Goal: Task Accomplishment & Management: Use online tool/utility

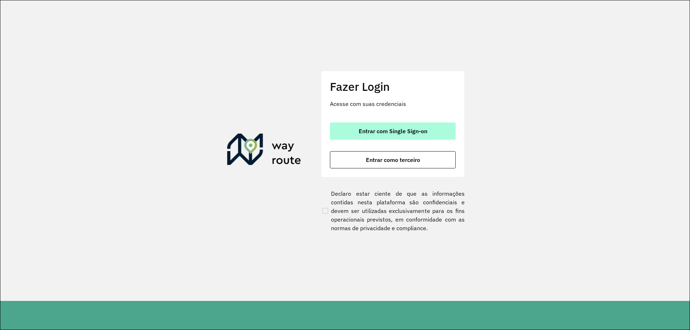
click at [399, 129] on span "Entrar com Single Sign-on" at bounding box center [392, 131] width 69 height 6
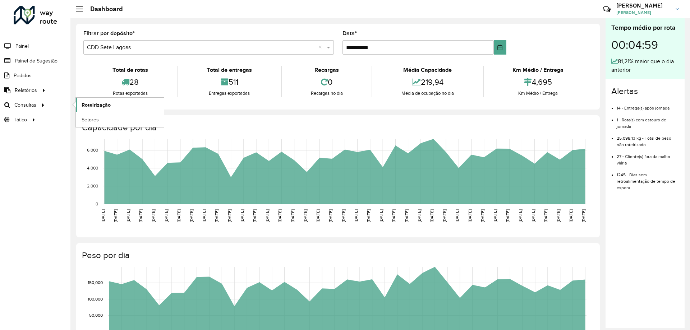
click at [100, 104] on span "Roteirização" at bounding box center [96, 105] width 29 height 8
click at [101, 118] on link "Setores" at bounding box center [120, 119] width 88 height 14
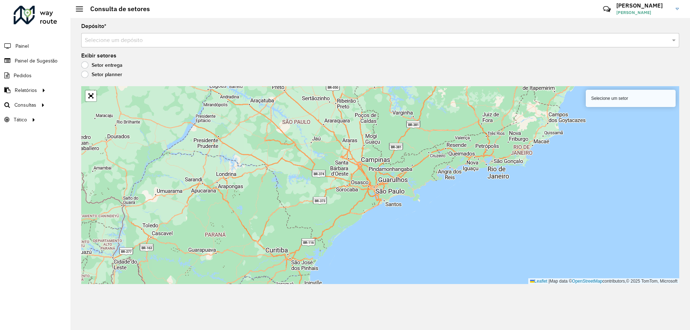
click at [85, 74] on label "Setor planner" at bounding box center [101, 74] width 41 height 7
click at [632, 37] on input "text" at bounding box center [373, 40] width 576 height 9
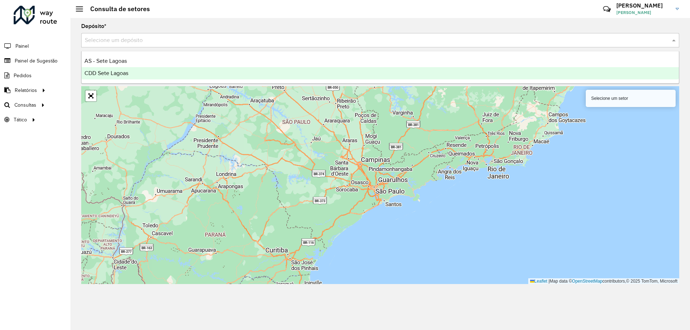
click at [183, 69] on div "CDD Sete Lagoas" at bounding box center [380, 73] width 597 height 12
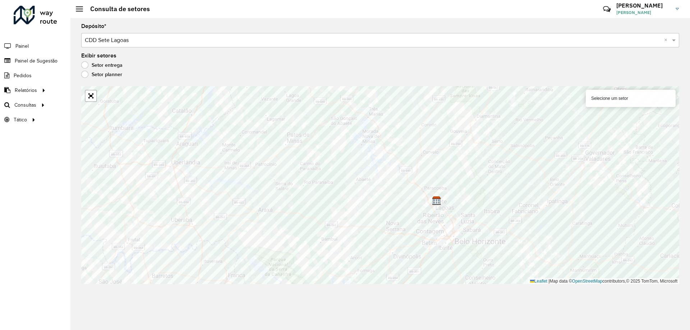
click at [107, 70] on div "Setor entrega" at bounding box center [380, 66] width 598 height 9
click at [105, 66] on label "Setor entrega" at bounding box center [101, 64] width 41 height 7
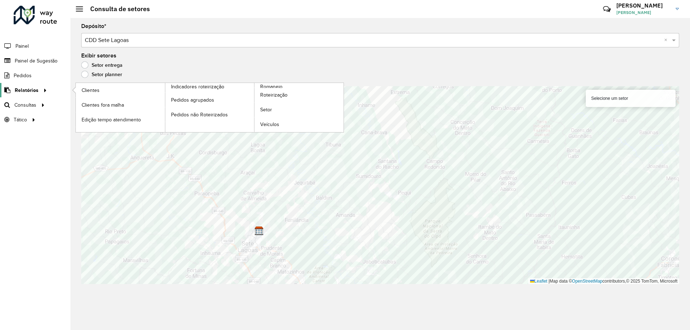
click at [32, 88] on span "Relatórios" at bounding box center [27, 91] width 24 height 8
click at [279, 98] on span "Roteirização" at bounding box center [274, 95] width 29 height 8
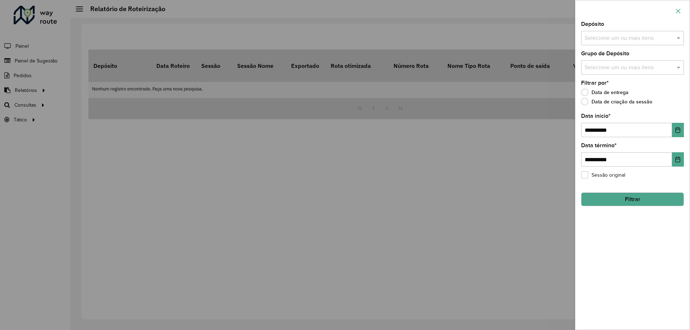
click at [678, 13] on icon "button" at bounding box center [678, 11] width 6 height 6
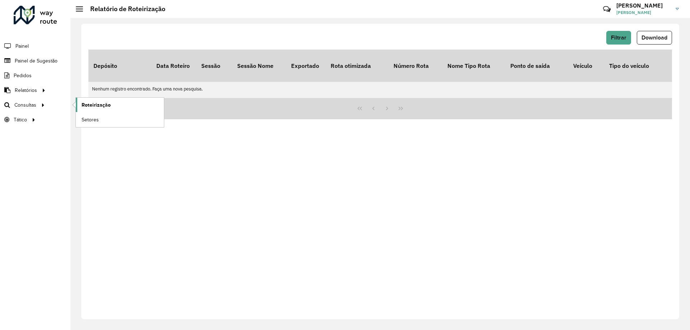
click at [125, 104] on link "Roteirização" at bounding box center [120, 105] width 88 height 14
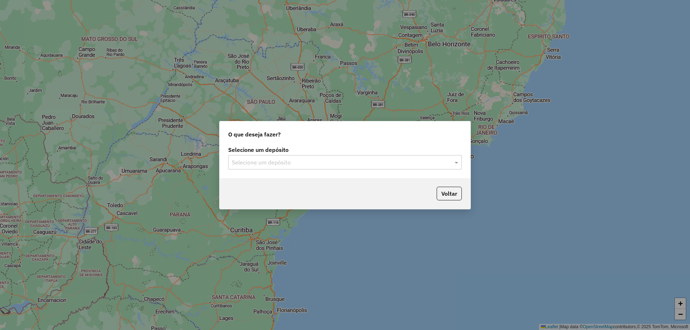
click at [296, 163] on input "text" at bounding box center [338, 162] width 212 height 9
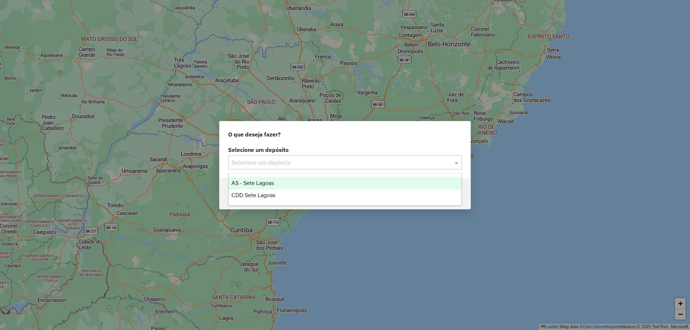
click at [283, 182] on div "AS - Sete Lagoas" at bounding box center [344, 183] width 233 height 12
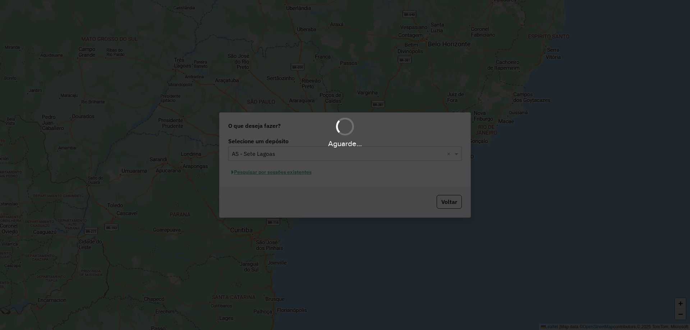
click at [316, 154] on input "text" at bounding box center [338, 154] width 212 height 9
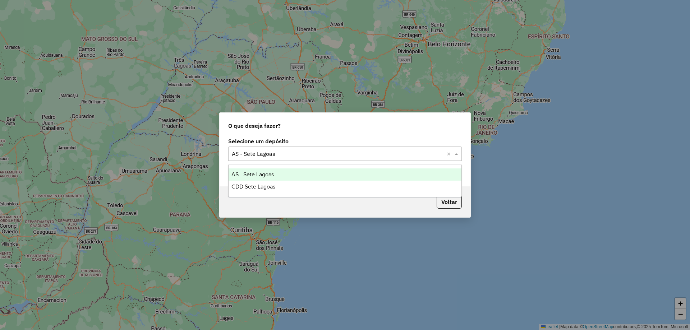
click at [316, 154] on input "text" at bounding box center [338, 154] width 212 height 9
click at [295, 184] on div "CDD Sete Lagoas" at bounding box center [344, 187] width 233 height 12
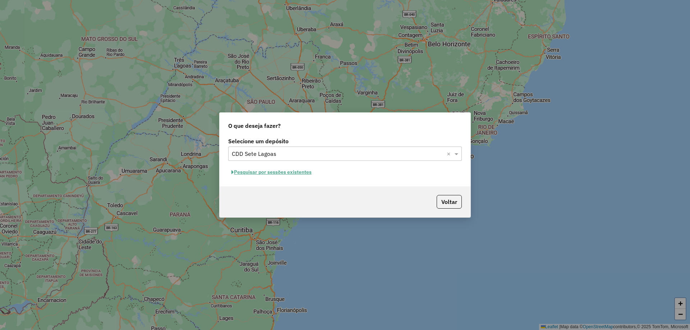
click at [269, 171] on button "Pesquisar por sessões existentes" at bounding box center [271, 172] width 87 height 11
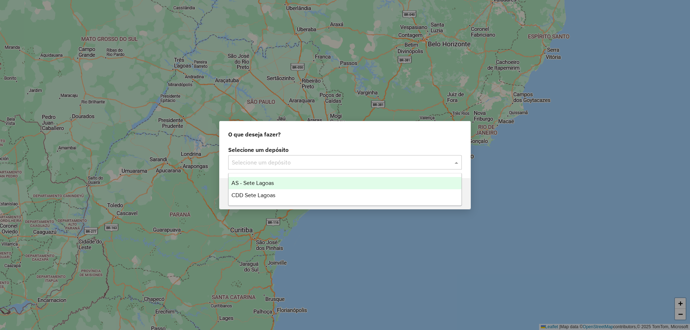
drag, startPoint x: 356, startPoint y: 166, endPoint x: 353, endPoint y: 162, distance: 4.6
click at [354, 163] on input "text" at bounding box center [338, 162] width 212 height 9
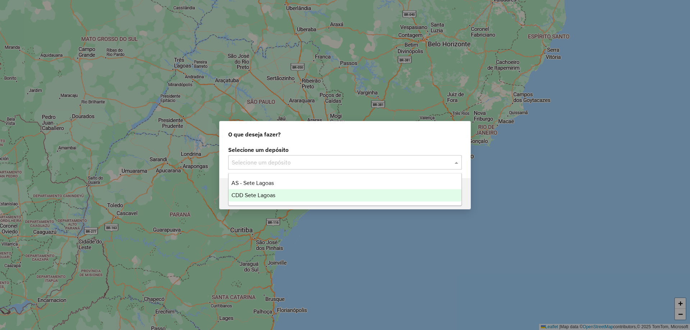
click at [293, 194] on div "CDD Sete Lagoas" at bounding box center [344, 195] width 233 height 12
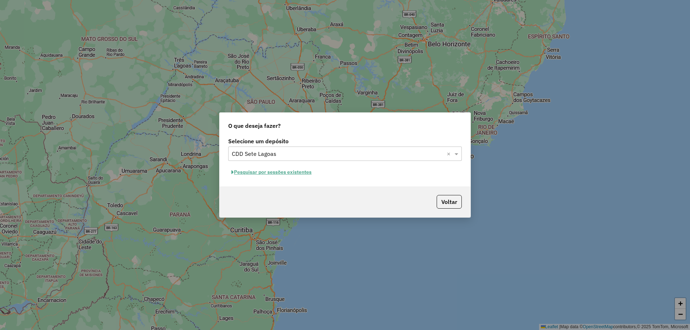
click at [289, 175] on button "Pesquisar por sessões existentes" at bounding box center [271, 172] width 87 height 11
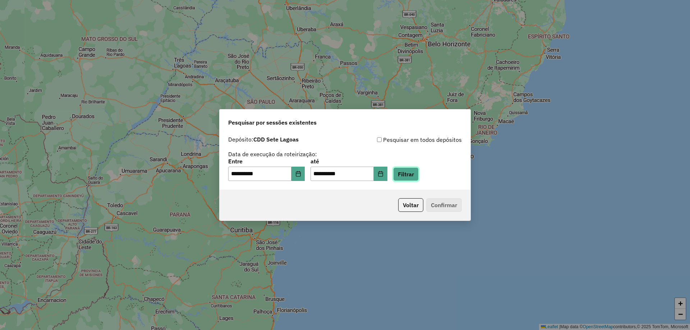
click at [415, 180] on button "Filtrar" at bounding box center [406, 174] width 26 height 14
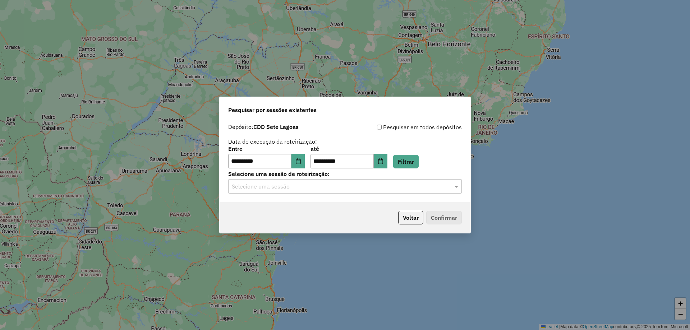
click at [385, 191] on div "Selecione uma sessão" at bounding box center [344, 186] width 233 height 14
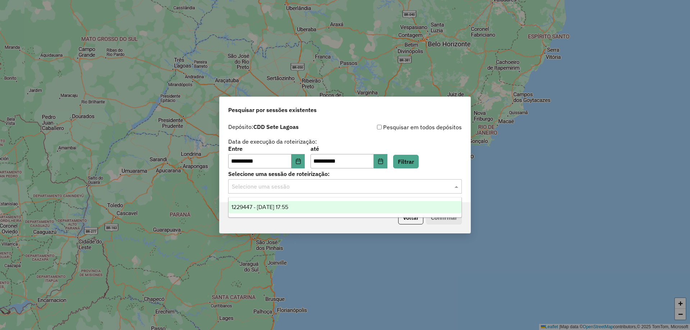
click at [354, 212] on div "1229447 - 14/08/2025 17:55" at bounding box center [344, 207] width 233 height 12
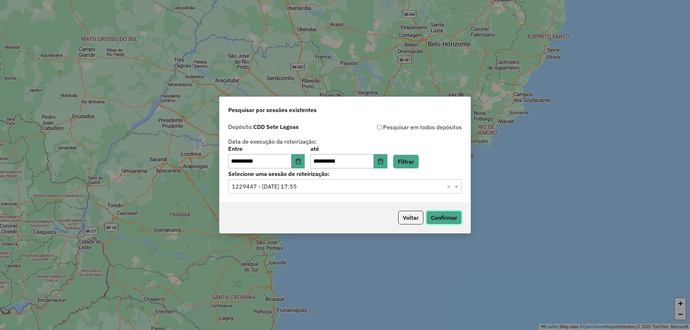
click at [437, 216] on button "Confirmar" at bounding box center [444, 218] width 36 height 14
click at [301, 160] on icon "Choose Date" at bounding box center [298, 161] width 6 height 6
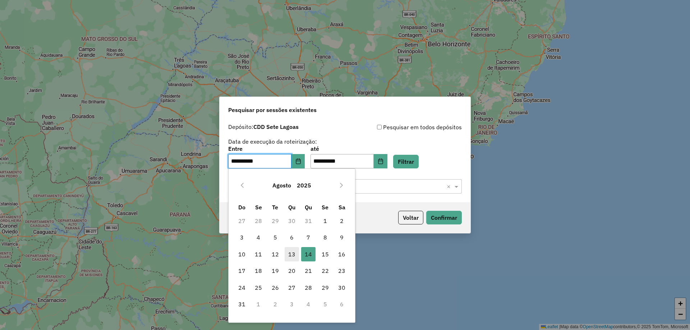
click at [290, 255] on span "13" at bounding box center [291, 254] width 14 height 14
type input "**********"
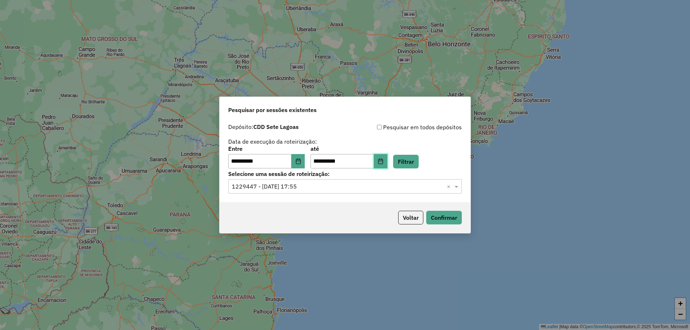
click at [387, 164] on button "Choose Date" at bounding box center [381, 161] width 14 height 14
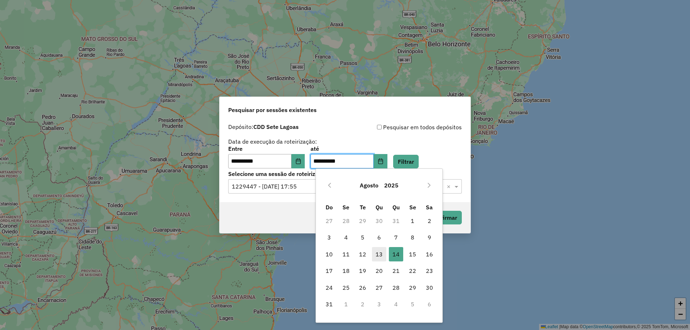
click at [385, 251] on span "13" at bounding box center [379, 254] width 14 height 14
type input "**********"
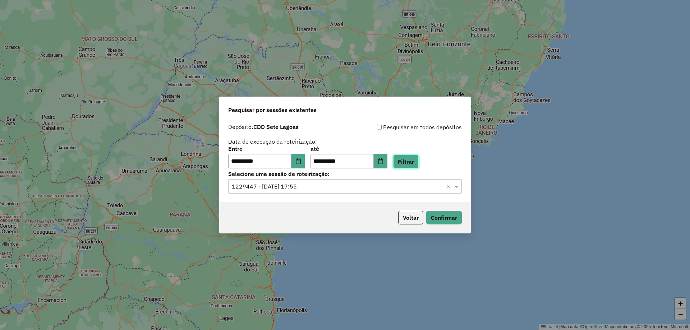
click at [418, 159] on button "Filtrar" at bounding box center [406, 162] width 26 height 14
click at [421, 195] on div "**********" at bounding box center [344, 161] width 251 height 82
click at [398, 185] on input "text" at bounding box center [338, 186] width 212 height 9
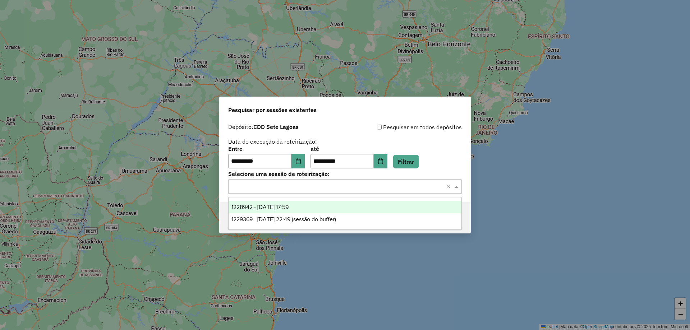
click at [365, 209] on div "1228942 - 13/08/2025 17:59" at bounding box center [344, 207] width 233 height 12
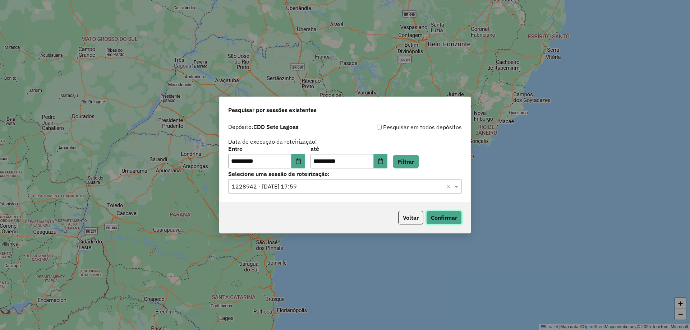
click at [449, 223] on button "Confirmar" at bounding box center [444, 218] width 36 height 14
click at [301, 162] on icon "Choose Date" at bounding box center [298, 161] width 6 height 6
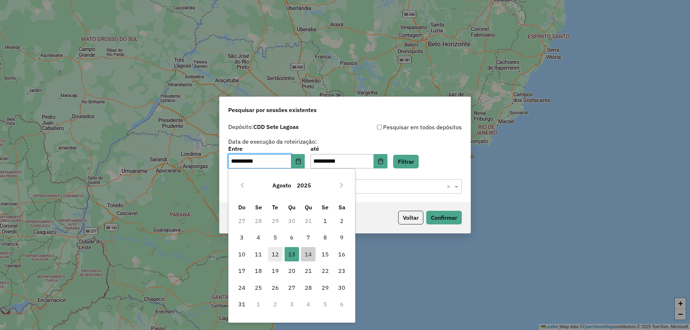
click at [271, 260] on span "12" at bounding box center [275, 254] width 14 height 14
type input "**********"
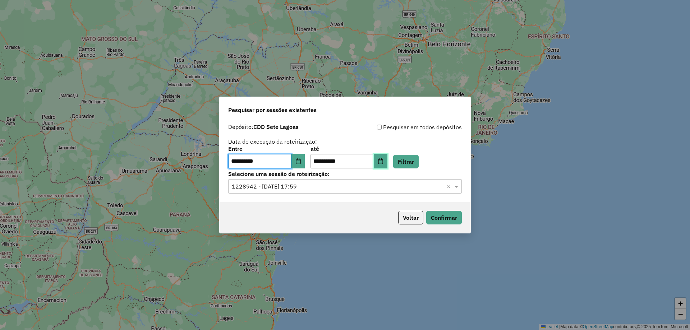
click at [387, 157] on button "Choose Date" at bounding box center [381, 161] width 14 height 14
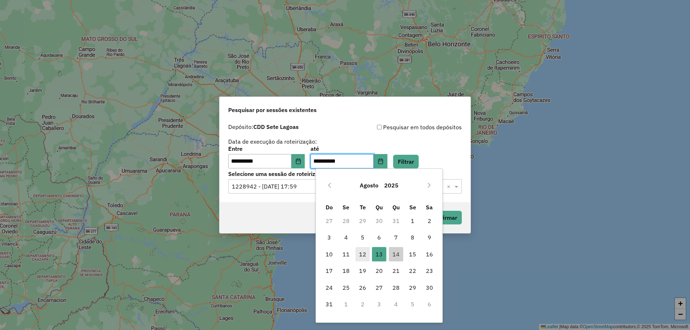
click at [362, 252] on span "12" at bounding box center [362, 254] width 14 height 14
type input "**********"
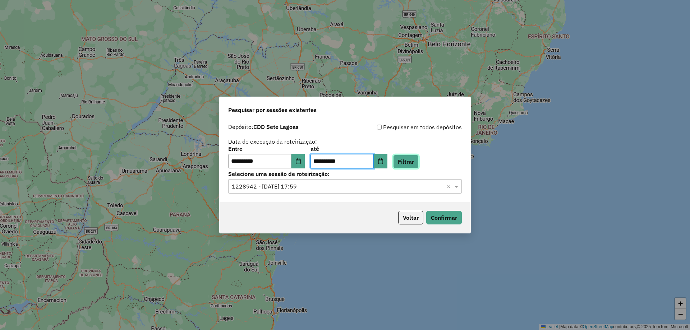
click at [418, 157] on button "Filtrar" at bounding box center [406, 162] width 26 height 14
click at [328, 183] on input "text" at bounding box center [338, 186] width 212 height 9
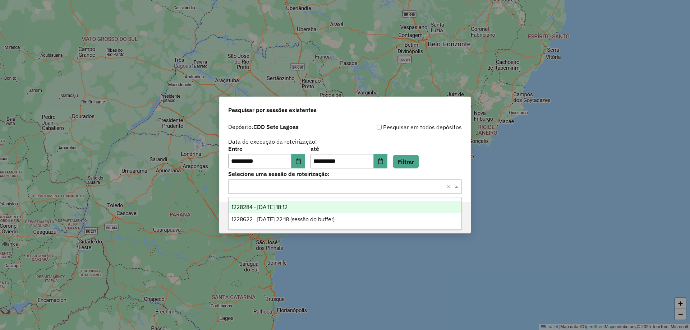
click at [303, 210] on div "1228284 - 12/08/2025 18:12" at bounding box center [344, 207] width 233 height 12
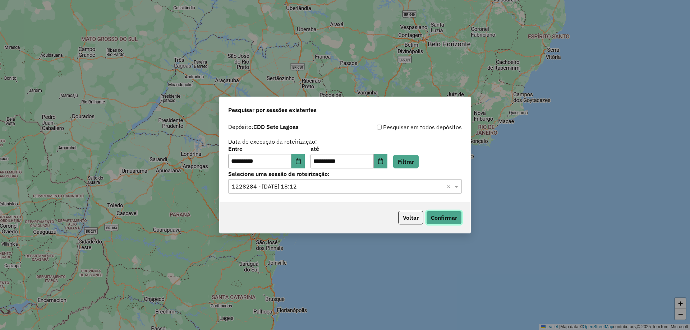
click at [459, 214] on button "Confirmar" at bounding box center [444, 218] width 36 height 14
click at [305, 165] on button "Choose Date" at bounding box center [298, 161] width 14 height 14
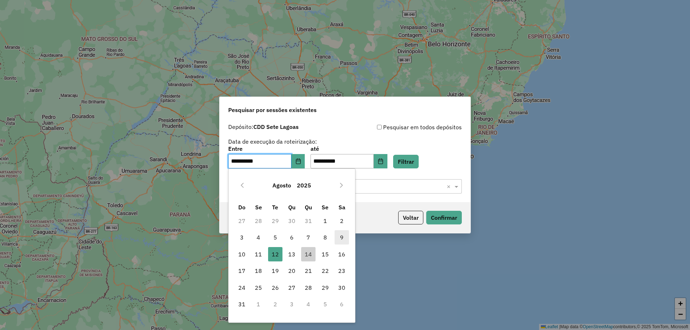
click at [341, 240] on span "9" at bounding box center [341, 237] width 14 height 14
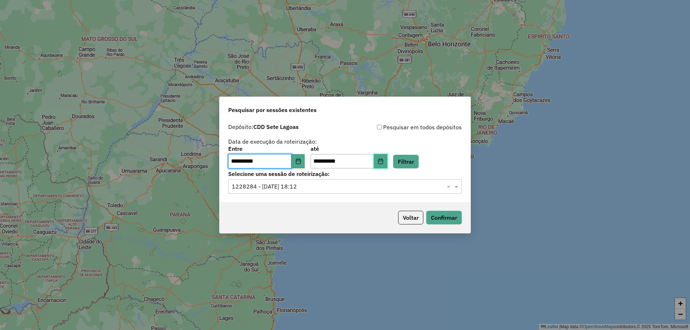
click at [383, 163] on icon "Choose Date" at bounding box center [380, 161] width 6 height 6
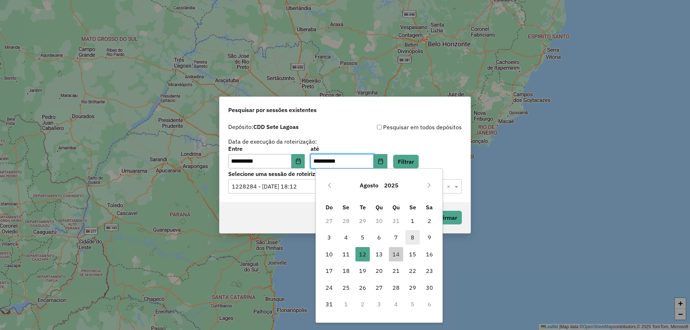
click at [420, 234] on span "8" at bounding box center [412, 237] width 14 height 14
type input "**********"
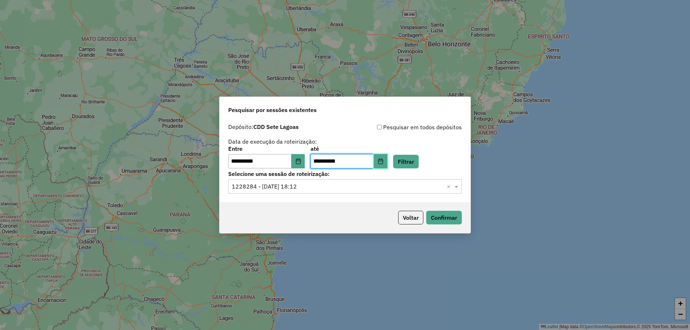
click at [386, 166] on button "Choose Date" at bounding box center [381, 161] width 14 height 14
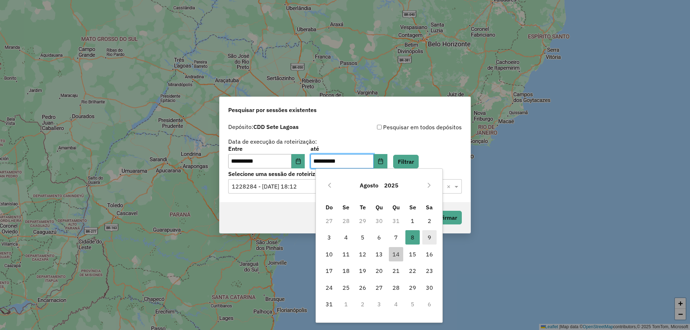
click at [428, 237] on span "9" at bounding box center [429, 237] width 14 height 14
type input "**********"
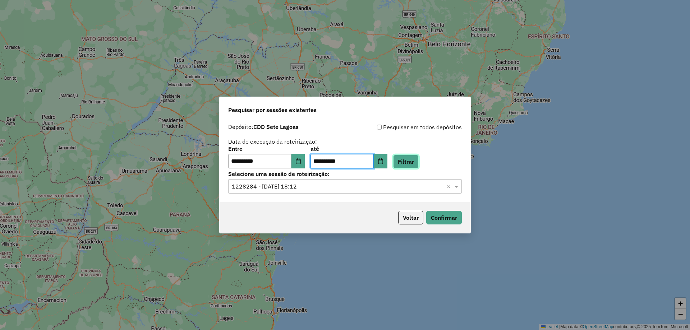
click at [418, 156] on button "Filtrar" at bounding box center [406, 162] width 26 height 14
click at [335, 193] on div "Selecione uma sessão × ×" at bounding box center [344, 186] width 233 height 14
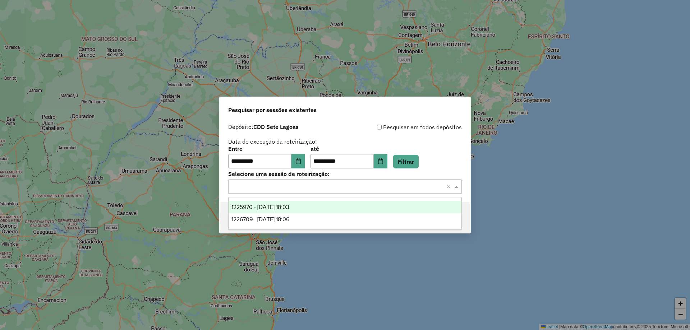
click at [333, 185] on input "text" at bounding box center [338, 186] width 212 height 9
click at [315, 208] on div "1225970 - 08/08/2025 18:03" at bounding box center [344, 207] width 233 height 12
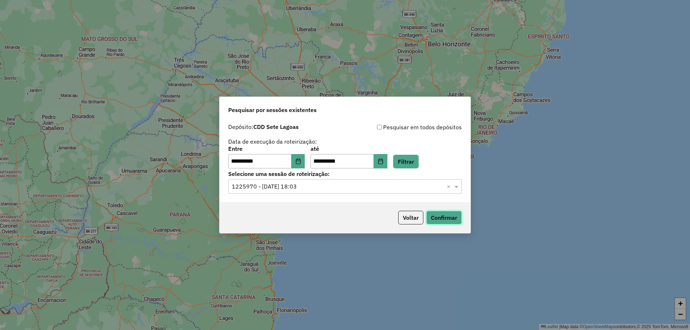
click at [441, 214] on button "Confirmar" at bounding box center [444, 218] width 36 height 14
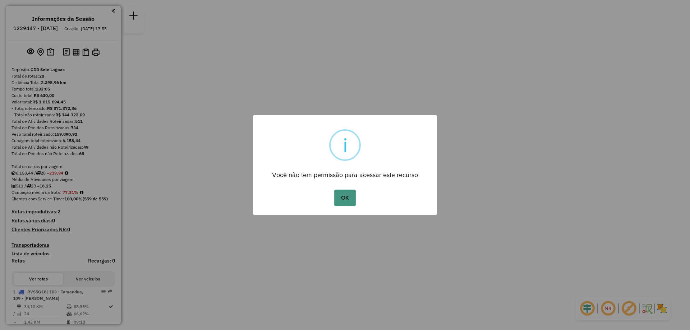
click at [348, 198] on button "OK" at bounding box center [344, 198] width 21 height 17
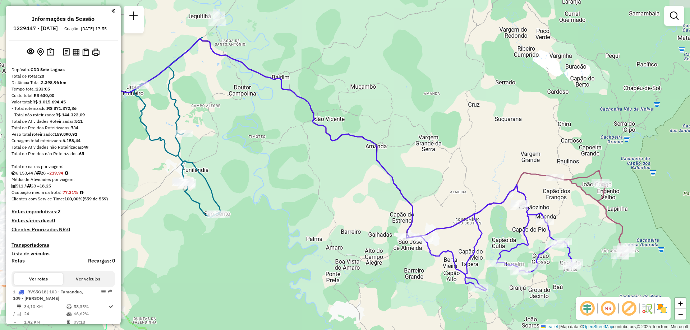
drag, startPoint x: 303, startPoint y: 46, endPoint x: 431, endPoint y: 238, distance: 231.4
click at [463, 115] on div "Janela de atendimento Grade de atendimento Capacidade Transportadoras Veículos …" at bounding box center [345, 165] width 690 height 330
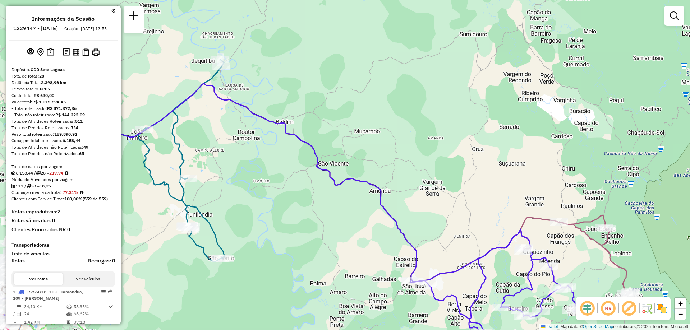
drag, startPoint x: 419, startPoint y: 167, endPoint x: 324, endPoint y: 227, distance: 112.6
click at [324, 227] on div "Janela de atendimento Grade de atendimento Capacidade Transportadoras Veículos …" at bounding box center [345, 165] width 690 height 330
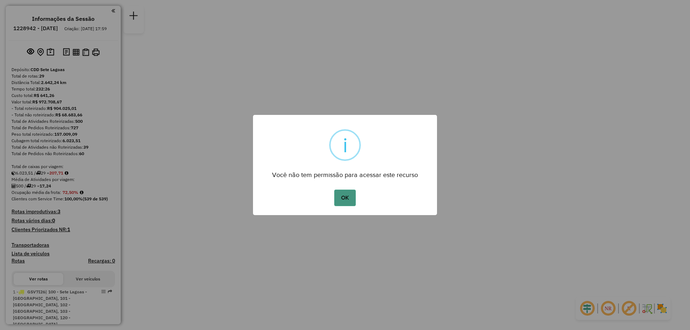
click at [345, 196] on button "OK" at bounding box center [344, 198] width 21 height 17
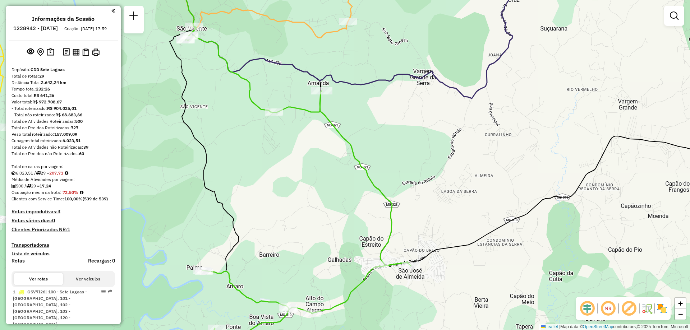
drag, startPoint x: 395, startPoint y: 134, endPoint x: 397, endPoint y: 141, distance: 7.3
click at [395, 136] on div "Janela de atendimento Grade de atendimento Capacidade Transportadoras Veículos …" at bounding box center [345, 165] width 690 height 330
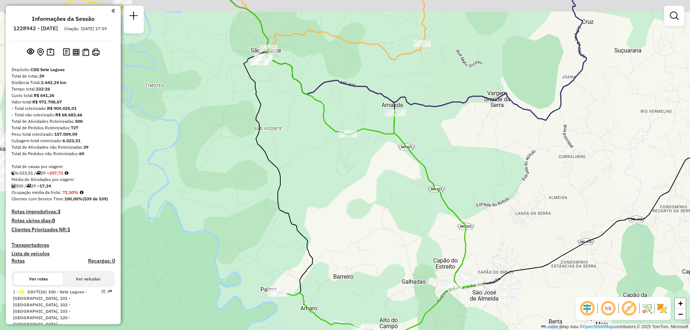
drag, startPoint x: 398, startPoint y: 142, endPoint x: 472, endPoint y: 161, distance: 76.3
click at [472, 161] on div "Janela de atendimento Grade de atendimento Capacidade Transportadoras Veículos …" at bounding box center [345, 165] width 690 height 330
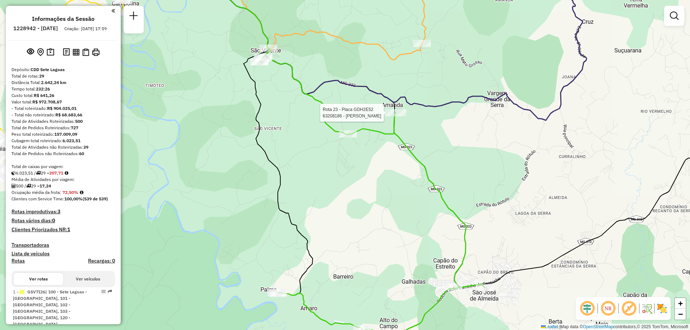
select select "**********"
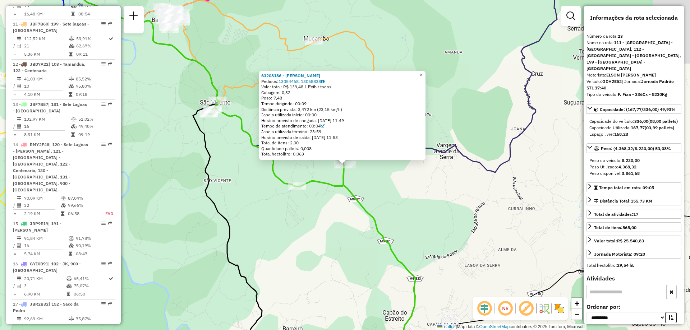
scroll to position [1289, 0]
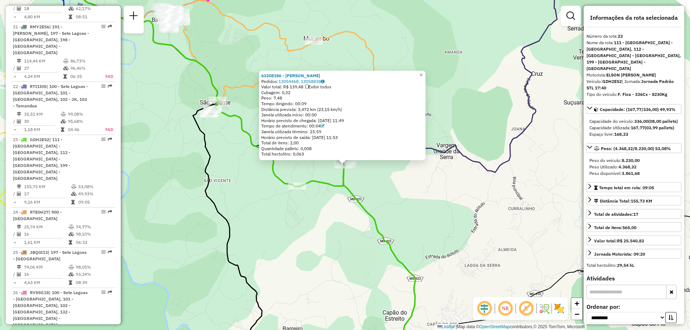
click at [497, 230] on div "63208186 - [PERSON_NAME]: 13054468, 13058838 Valor total: R$ 139,48 Exibir todo…" at bounding box center [345, 165] width 690 height 330
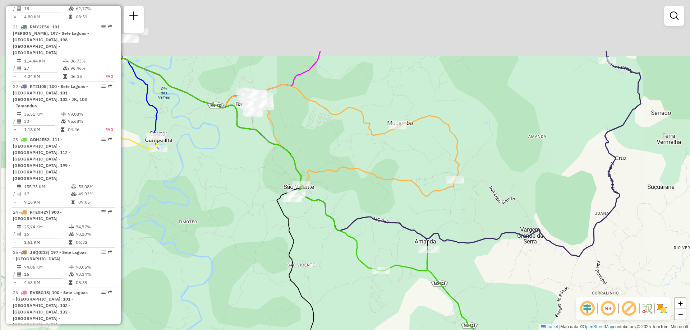
drag, startPoint x: 271, startPoint y: 59, endPoint x: 340, endPoint y: 148, distance: 113.2
click at [344, 145] on div "Janela de atendimento Grade de atendimento Capacidade Transportadoras Veículos …" at bounding box center [345, 165] width 690 height 330
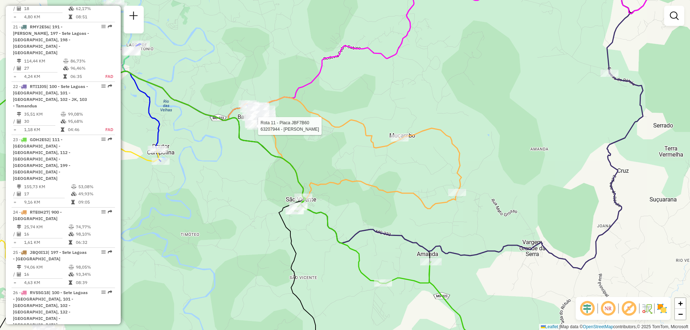
select select "**********"
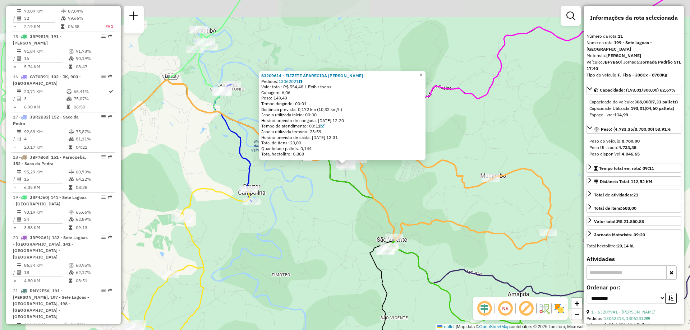
scroll to position [761, 0]
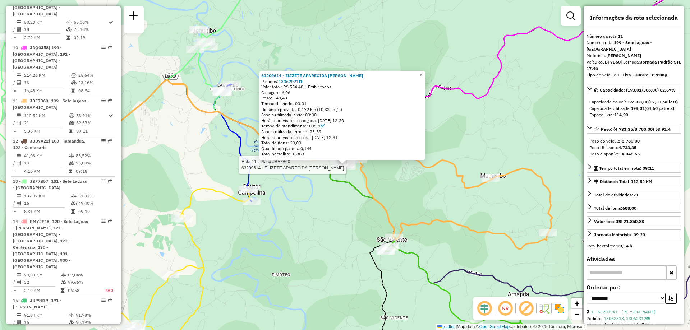
click at [403, 186] on div "Rota 11 - Placa JBF7B60 63209614 - ELIZETE APARECIDA LAGES GOMES Rota 23 - Plac…" at bounding box center [345, 165] width 690 height 330
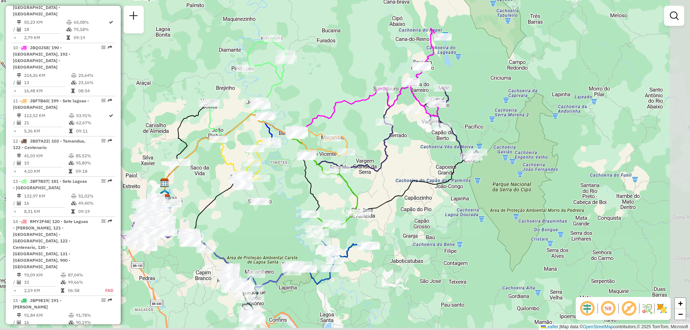
drag, startPoint x: 485, startPoint y: 258, endPoint x: 403, endPoint y: 214, distance: 93.2
click at [403, 215] on div "Janela de atendimento Grade de atendimento Capacidade Transportadoras Veículos …" at bounding box center [345, 165] width 690 height 330
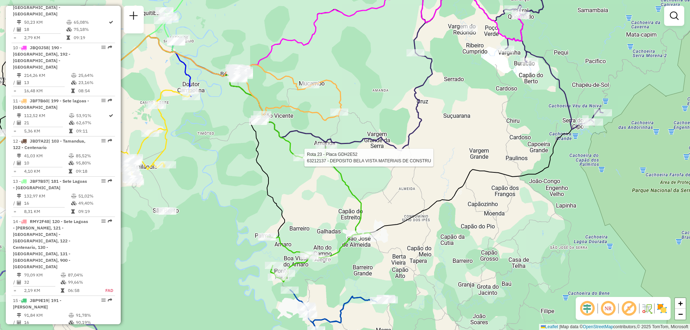
select select "**********"
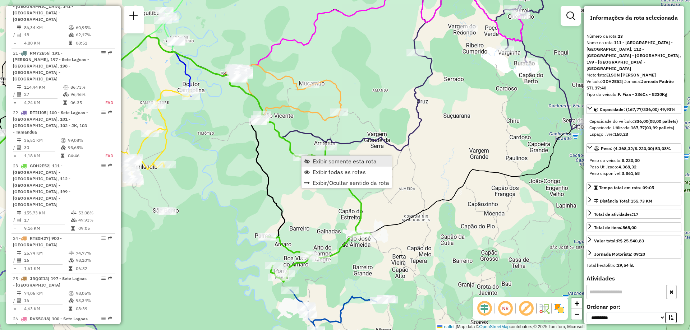
scroll to position [1289, 0]
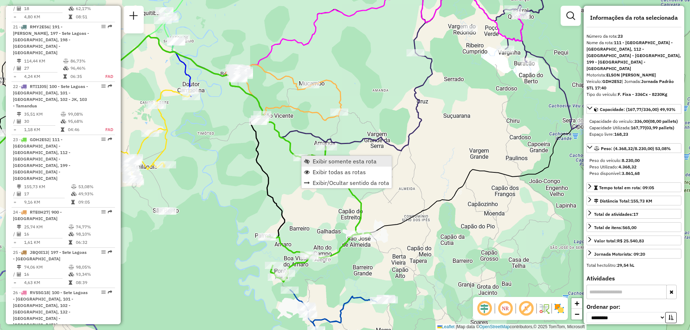
click at [345, 162] on span "Exibir somente esta rota" at bounding box center [344, 161] width 64 height 6
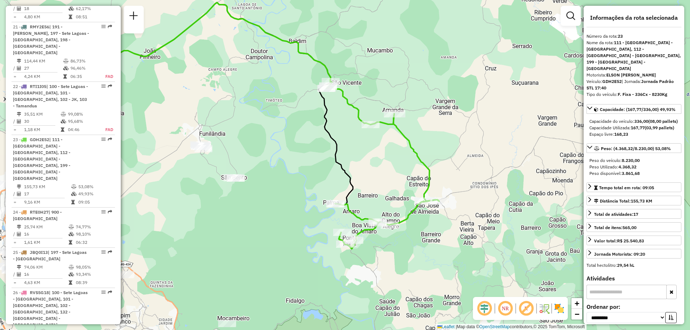
drag, startPoint x: 498, startPoint y: 201, endPoint x: 397, endPoint y: 164, distance: 107.7
click at [397, 164] on div "Janela de atendimento Grade de atendimento Capacidade Transportadoras Veículos …" at bounding box center [345, 165] width 690 height 330
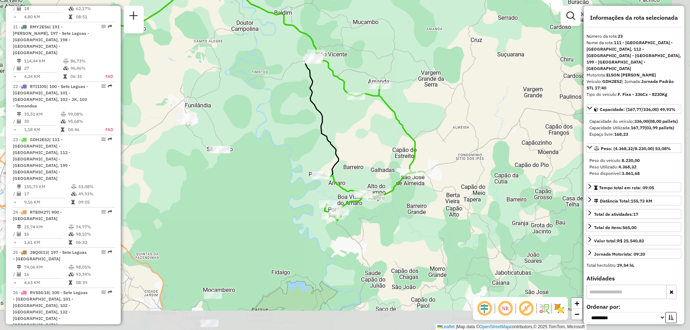
drag, startPoint x: 405, startPoint y: 191, endPoint x: 369, endPoint y: 164, distance: 45.0
click at [369, 164] on div "Janela de atendimento Grade de atendimento Capacidade Transportadoras Veículos …" at bounding box center [345, 165] width 690 height 330
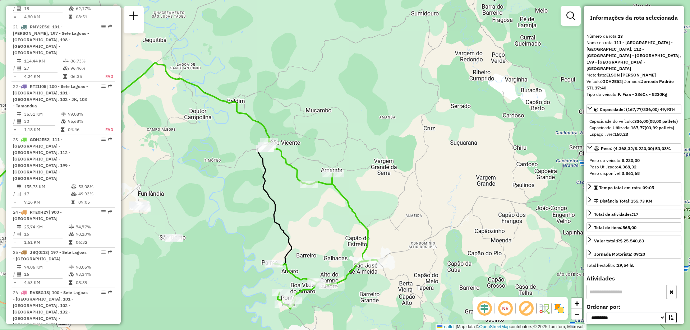
drag, startPoint x: 436, startPoint y: 126, endPoint x: 389, endPoint y: 214, distance: 100.1
click at [389, 214] on div "Janela de atendimento Grade de atendimento Capacidade Transportadoras Veículos …" at bounding box center [345, 165] width 690 height 330
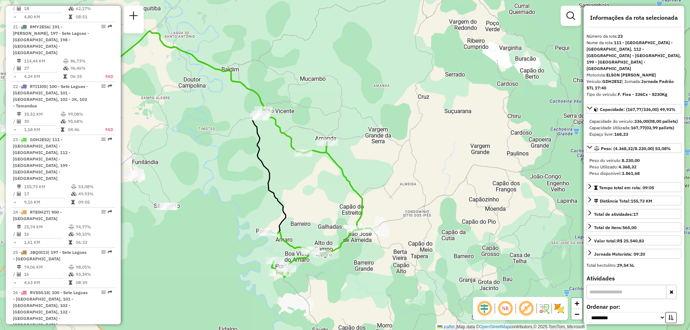
drag, startPoint x: 336, startPoint y: 244, endPoint x: 333, endPoint y: 223, distance: 21.1
click at [333, 223] on div "Janela de atendimento Grade de atendimento Capacidade Transportadoras Veículos …" at bounding box center [345, 165] width 690 height 330
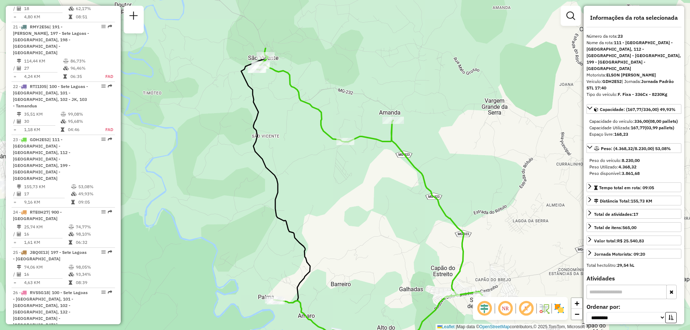
drag, startPoint x: 515, startPoint y: 136, endPoint x: 510, endPoint y: 217, distance: 81.0
click at [510, 217] on div "Janela de atendimento Grade de atendimento Capacidade Transportadoras Veículos …" at bounding box center [345, 165] width 690 height 330
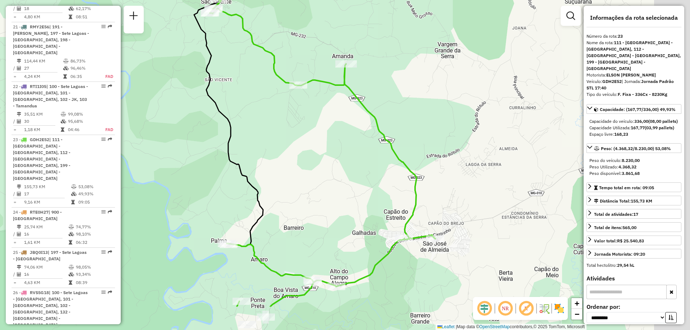
drag, startPoint x: 492, startPoint y: 224, endPoint x: 436, endPoint y: 158, distance: 87.2
click at [436, 158] on div "Janela de atendimento Grade de atendimento Capacidade Transportadoras Veículos …" at bounding box center [345, 165] width 690 height 330
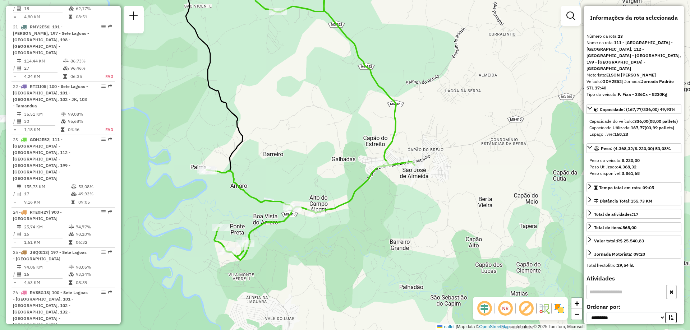
drag, startPoint x: 459, startPoint y: 156, endPoint x: 444, endPoint y: 105, distance: 52.9
click at [444, 105] on div "Janela de atendimento Grade de atendimento Capacidade Transportadoras Veículos …" at bounding box center [345, 165] width 690 height 330
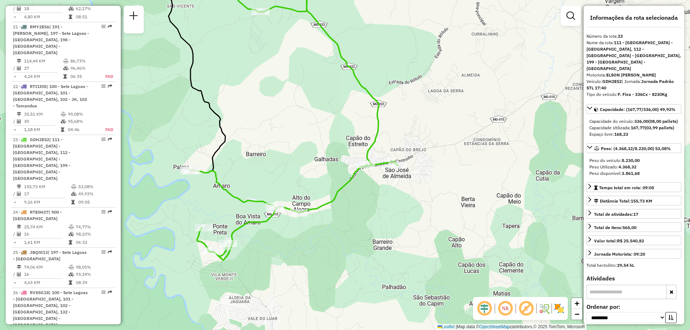
drag, startPoint x: 464, startPoint y: 112, endPoint x: 451, endPoint y: 120, distance: 15.5
click at [451, 120] on div "Janela de atendimento Grade de atendimento Capacidade Transportadoras Veículos …" at bounding box center [345, 165] width 690 height 330
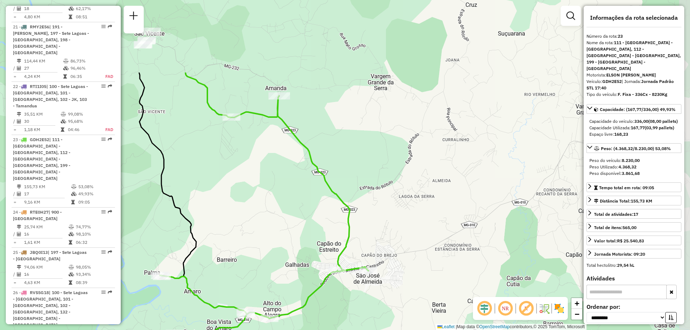
drag, startPoint x: 423, startPoint y: 132, endPoint x: 394, endPoint y: 237, distance: 109.5
click at [394, 237] on div "Janela de atendimento Grade de atendimento Capacidade Transportadoras Veículos …" at bounding box center [345, 165] width 690 height 330
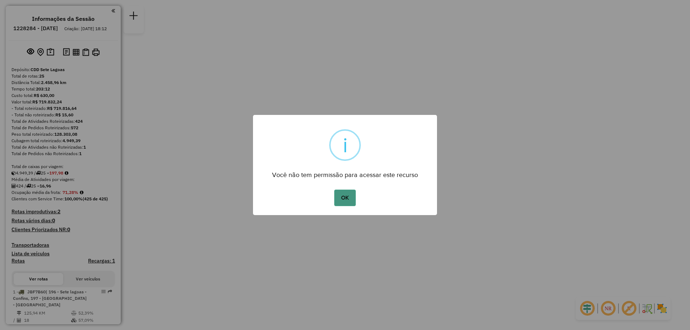
click at [342, 201] on button "OK" at bounding box center [344, 198] width 21 height 17
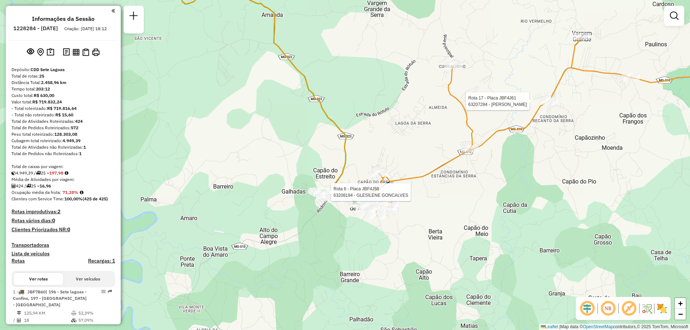
select select "**********"
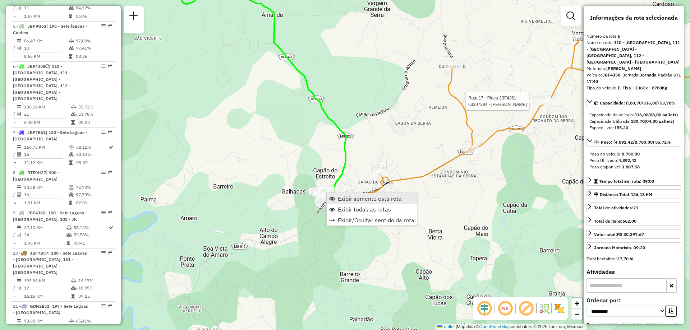
scroll to position [496, 0]
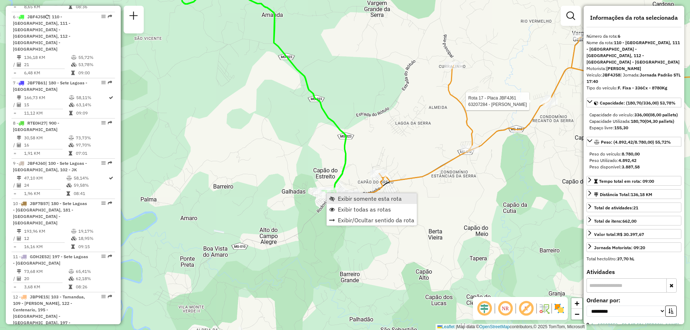
click at [364, 201] on span "Exibir somente esta rota" at bounding box center [370, 199] width 64 height 6
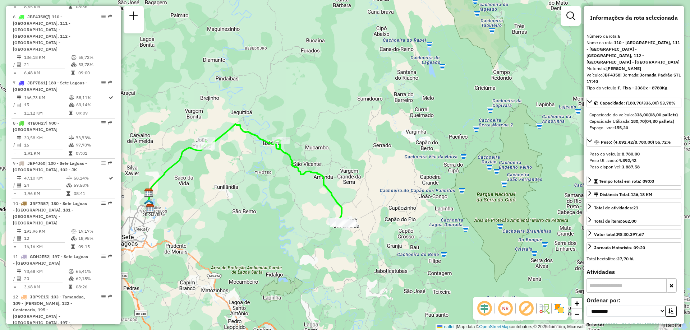
drag, startPoint x: 406, startPoint y: 221, endPoint x: 297, endPoint y: 215, distance: 108.6
click at [297, 215] on div "Janela de atendimento Grade de atendimento Capacidade Transportadoras Veículos …" at bounding box center [345, 165] width 690 height 330
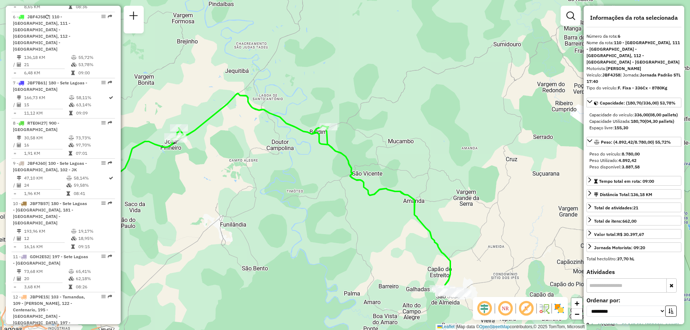
drag, startPoint x: 310, startPoint y: 166, endPoint x: 280, endPoint y: 164, distance: 29.9
click at [280, 164] on div "Janela de atendimento Grade de atendimento Capacidade Transportadoras Veículos …" at bounding box center [345, 165] width 690 height 330
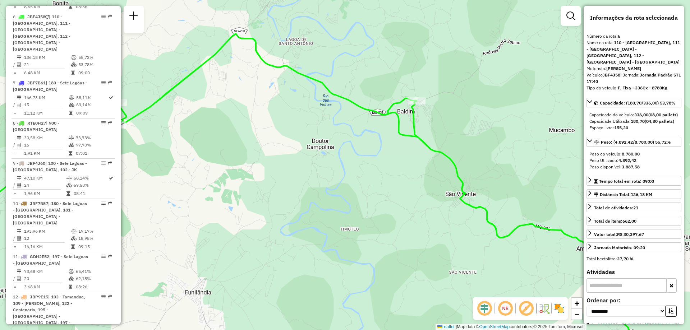
drag, startPoint x: 366, startPoint y: 189, endPoint x: 332, endPoint y: 159, distance: 45.5
click at [297, 162] on div "Janela de atendimento Grade de atendimento Capacidade Transportadoras Veículos …" at bounding box center [345, 165] width 690 height 330
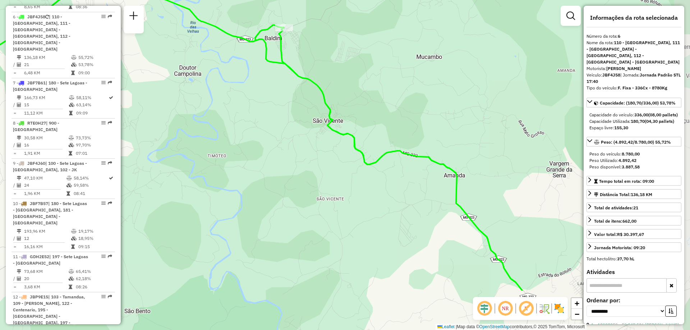
drag, startPoint x: 423, startPoint y: 191, endPoint x: 293, endPoint y: 118, distance: 149.5
click at [292, 118] on div "Janela de atendimento Grade de atendimento Capacidade Transportadoras Veículos …" at bounding box center [345, 165] width 690 height 330
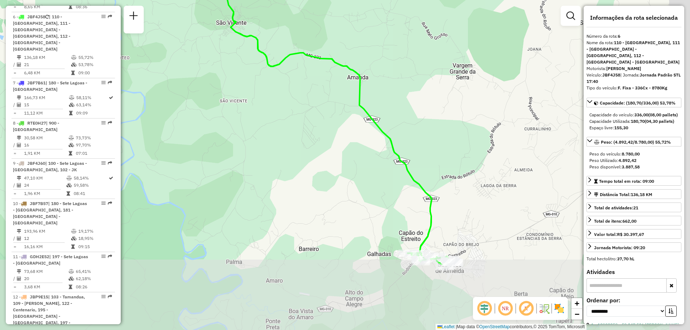
drag, startPoint x: 482, startPoint y: 247, endPoint x: 377, endPoint y: 115, distance: 169.2
click at [377, 115] on div "Janela de atendimento Grade de atendimento Capacidade Transportadoras Veículos …" at bounding box center [345, 165] width 690 height 330
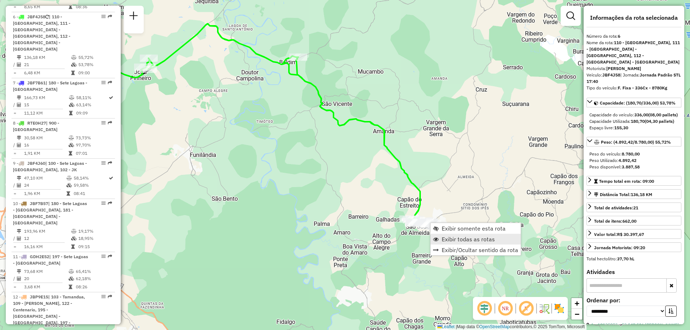
click at [466, 239] on span "Exibir todas as rotas" at bounding box center [467, 239] width 53 height 6
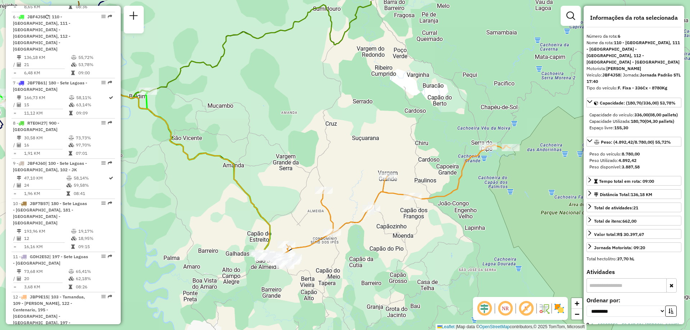
drag, startPoint x: 469, startPoint y: 223, endPoint x: 375, endPoint y: 244, distance: 96.8
click at [375, 244] on div "Janela de atendimento Grade de atendimento Capacidade Transportadoras Veículos …" at bounding box center [345, 165] width 690 height 330
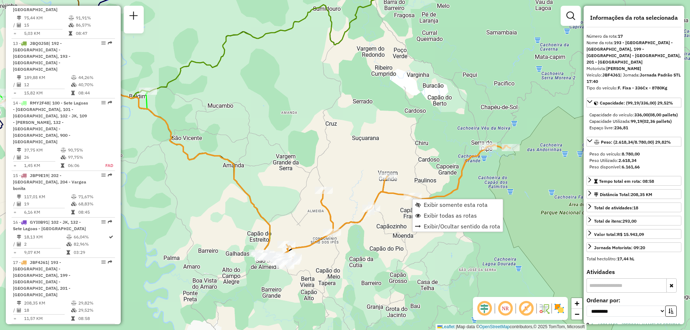
scroll to position [996, 0]
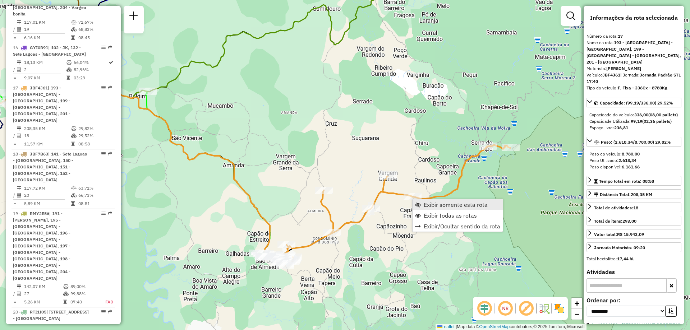
click at [446, 207] on span "Exibir somente esta rota" at bounding box center [455, 205] width 64 height 6
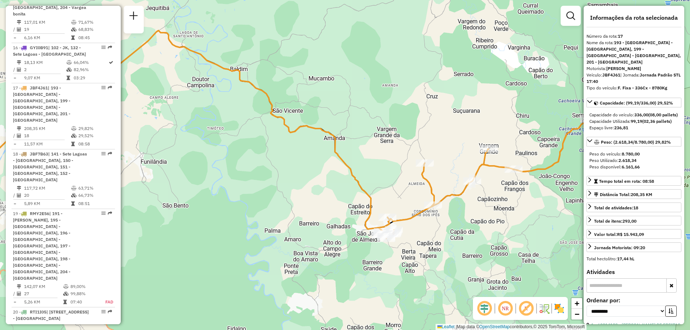
drag, startPoint x: 430, startPoint y: 189, endPoint x: 382, endPoint y: 158, distance: 56.7
click at [382, 158] on div "Janela de atendimento Grade de atendimento Capacidade Transportadoras Veículos …" at bounding box center [345, 165] width 690 height 330
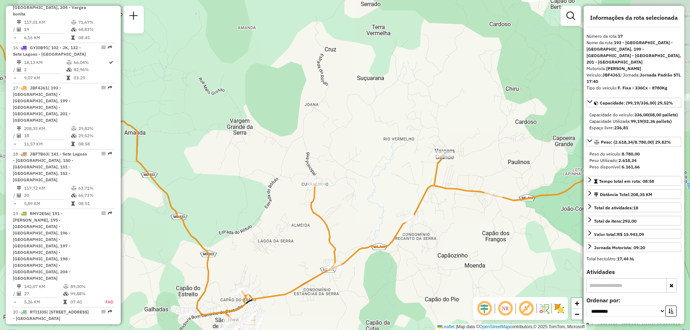
drag, startPoint x: 436, startPoint y: 182, endPoint x: 365, endPoint y: 210, distance: 75.6
click at [365, 210] on div "Janela de atendimento Grade de atendimento Capacidade Transportadoras Veículos …" at bounding box center [345, 165] width 690 height 330
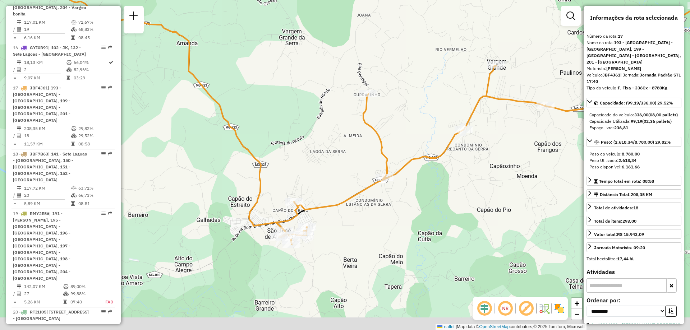
drag, startPoint x: 330, startPoint y: 204, endPoint x: 367, endPoint y: 129, distance: 84.2
click at [367, 129] on div "Janela de atendimento Grade de atendimento Capacidade Transportadoras Veículos …" at bounding box center [345, 165] width 690 height 330
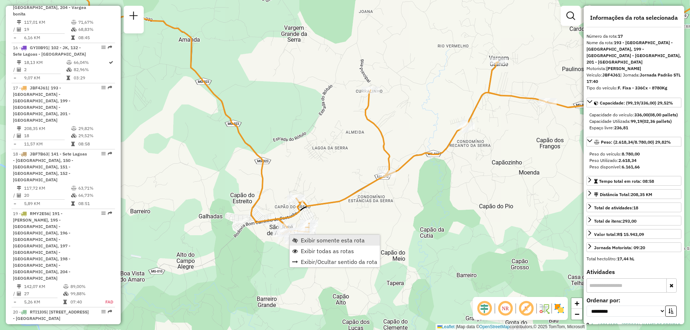
click at [337, 242] on span "Exibir somente esta rota" at bounding box center [333, 240] width 64 height 6
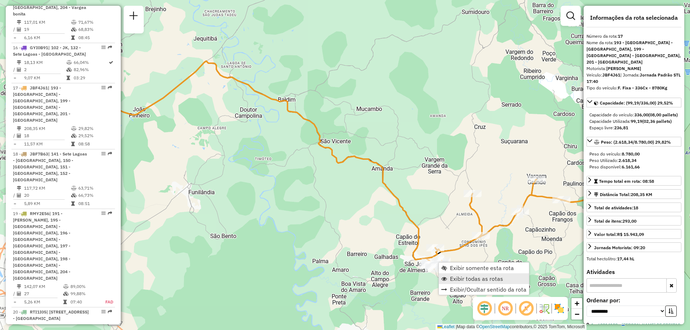
click at [460, 277] on span "Exibir todas as rotas" at bounding box center [476, 279] width 53 height 6
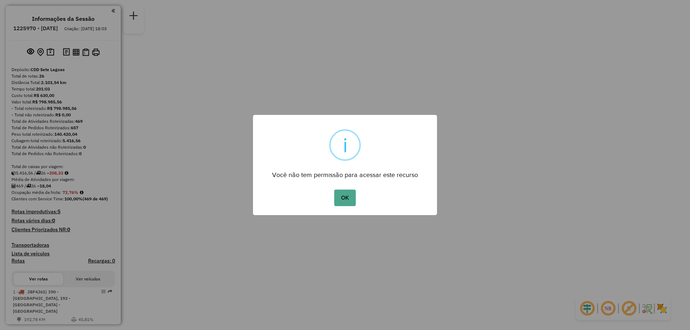
click at [356, 199] on div "OK No Cancel" at bounding box center [345, 198] width 184 height 20
click at [349, 197] on button "OK" at bounding box center [344, 198] width 21 height 17
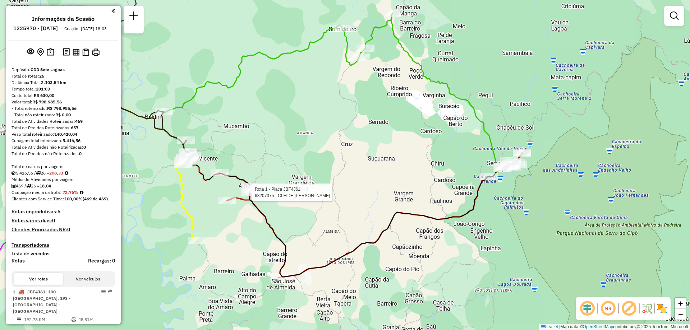
select select "**********"
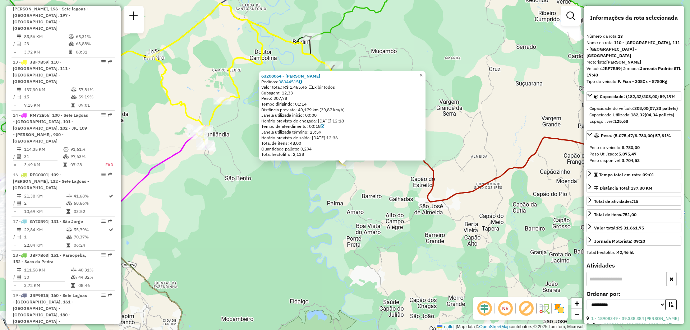
scroll to position [676, 0]
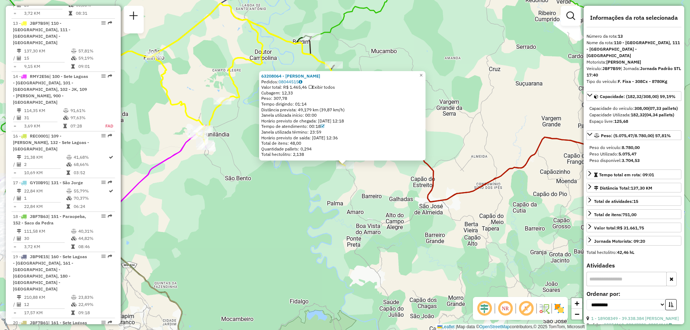
click at [460, 119] on div "63208064 - LEILA DE [PERSON_NAME] Pedidos: 08044515 Valor total: R$ 1.465,46 Ex…" at bounding box center [345, 165] width 690 height 330
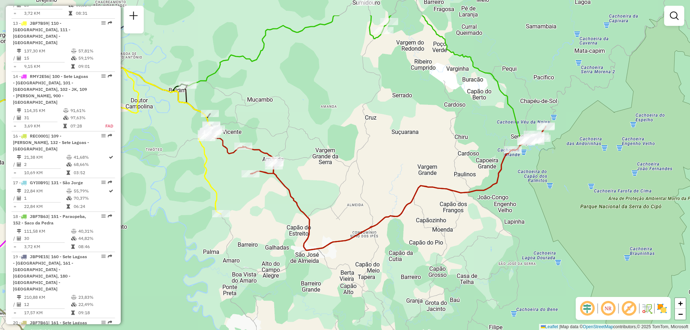
drag, startPoint x: 497, startPoint y: 104, endPoint x: 396, endPoint y: 147, distance: 110.4
click at [396, 147] on div "Janela de atendimento Grade de atendimento Capacidade Transportadoras Veículos …" at bounding box center [345, 165] width 690 height 330
select select "**********"
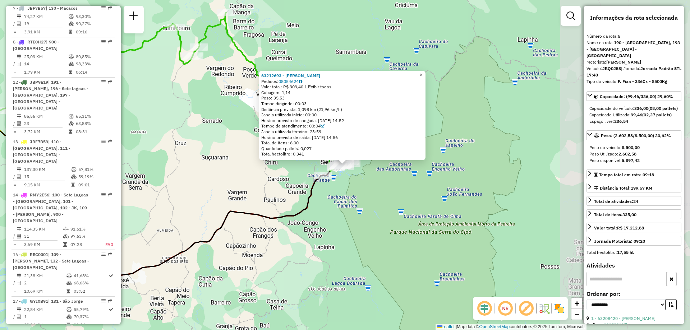
scroll to position [462, 0]
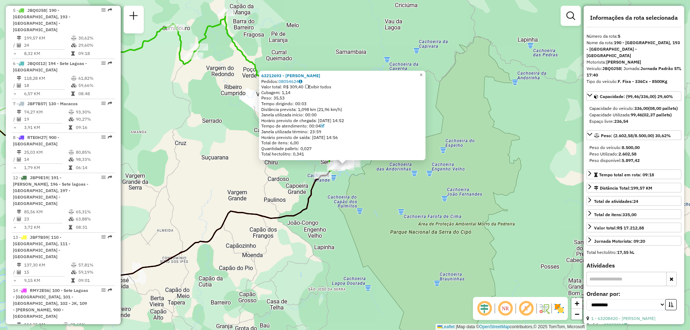
click at [232, 143] on div "63212693 - [PERSON_NAME] LOURENCO Pedidos: 08054624 Valor total: R$ 309,40 Exib…" at bounding box center [345, 165] width 690 height 330
